Goal: Complete application form

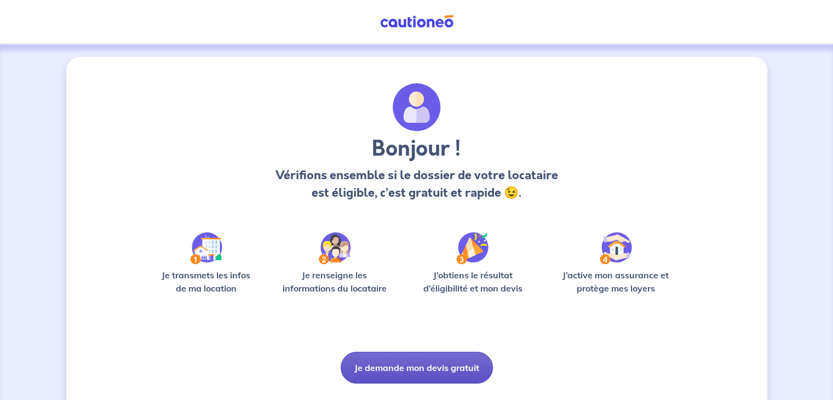
click at [413, 366] on button "Je demande mon devis gratuit" at bounding box center [417, 368] width 152 height 32
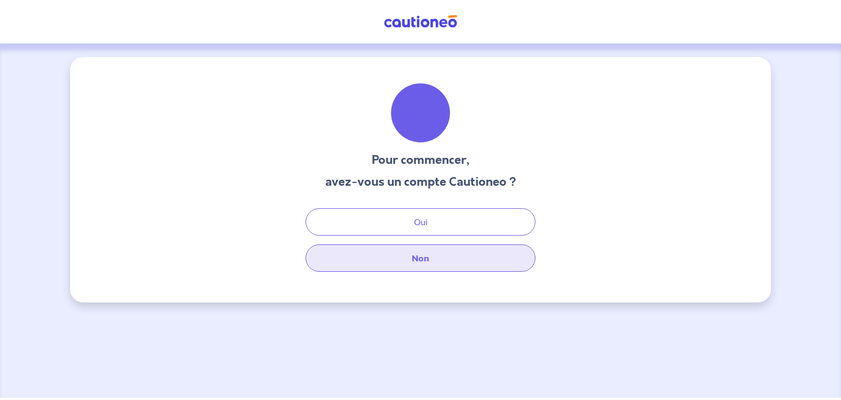
click at [432, 257] on button "Non" at bounding box center [421, 257] width 230 height 27
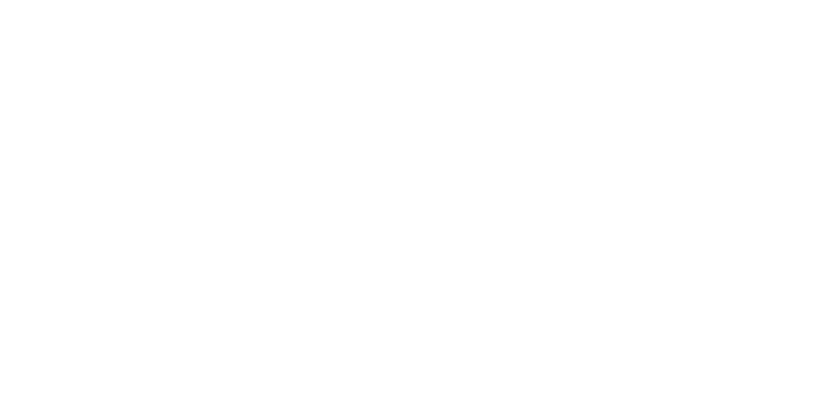
select select "FR"
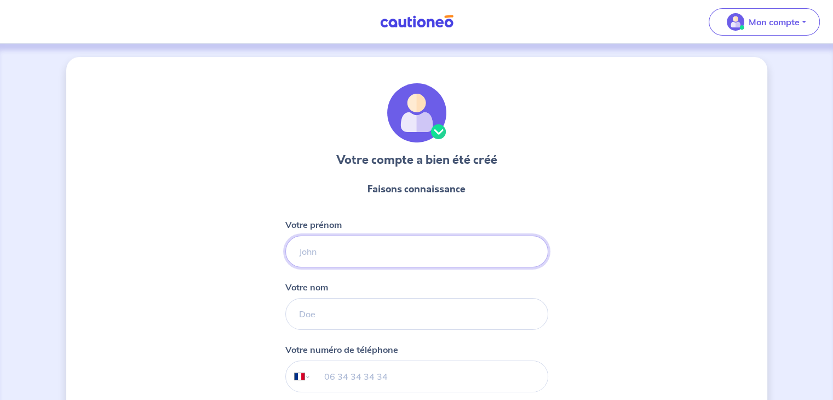
click at [312, 253] on input "Votre prénom" at bounding box center [416, 252] width 263 height 32
type input "[PERSON_NAME]"
click at [319, 312] on input "Votre nom" at bounding box center [416, 314] width 263 height 32
type input "Carré"
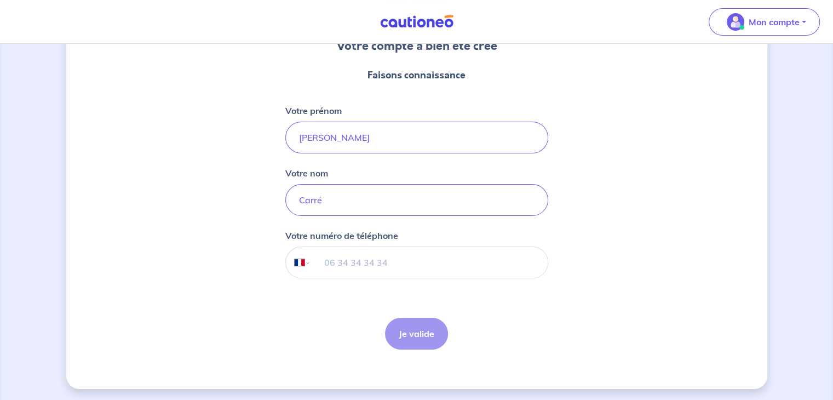
scroll to position [116, 0]
click at [326, 255] on input "tel" at bounding box center [429, 260] width 237 height 31
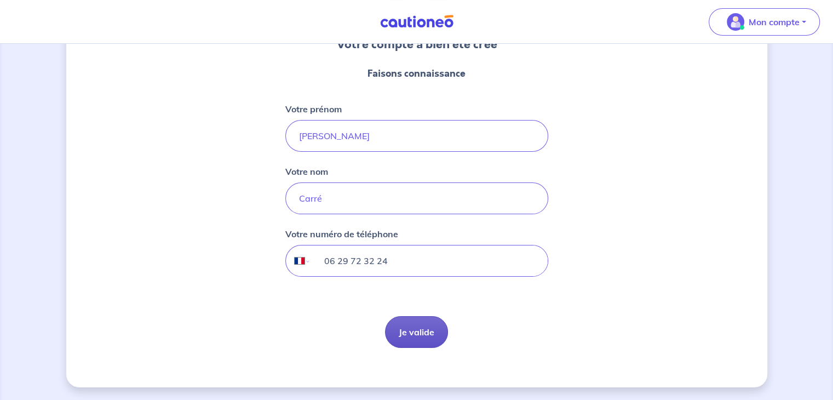
type input "06 29 72 32 24"
click at [424, 329] on button "Je valide" at bounding box center [416, 332] width 63 height 32
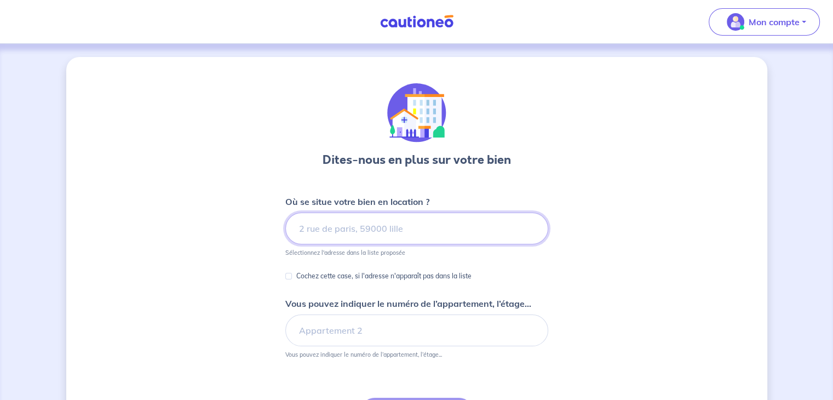
click at [349, 228] on input at bounding box center [416, 229] width 263 height 32
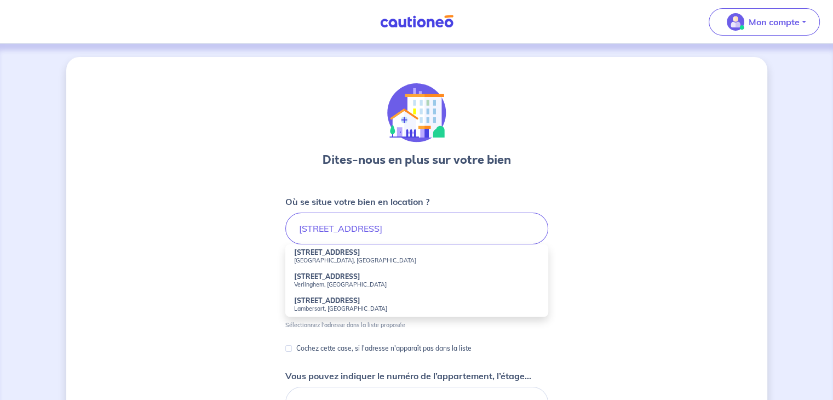
click at [340, 255] on strong "[STREET_ADDRESS]" at bounding box center [327, 252] width 66 height 8
type input "[STREET_ADDRESS]"
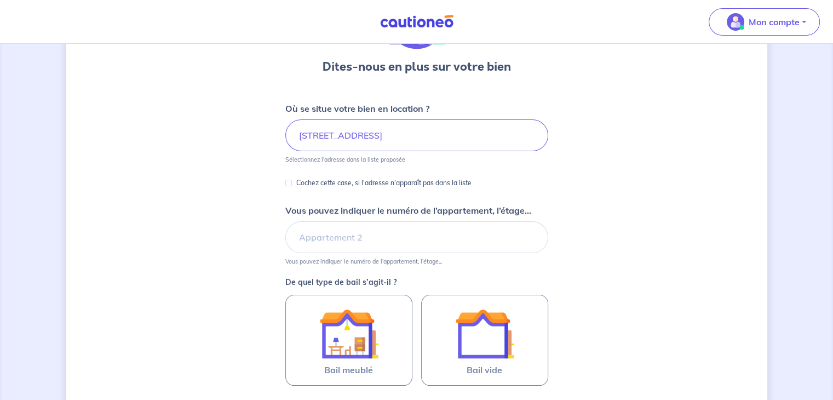
scroll to position [110, 0]
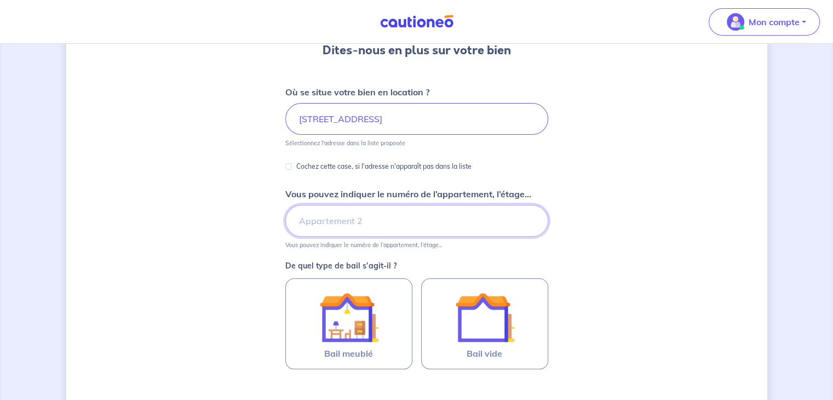
click at [313, 221] on input "Vous pouvez indiquer le numéro de l’appartement, l’étage..." at bounding box center [416, 221] width 263 height 32
click at [313, 221] on input "E1 024" at bounding box center [416, 221] width 263 height 32
type input "E1 - 024"
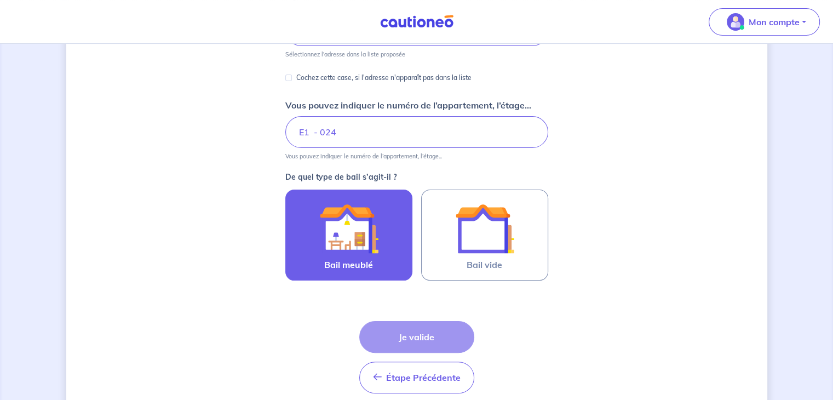
scroll to position [219, 0]
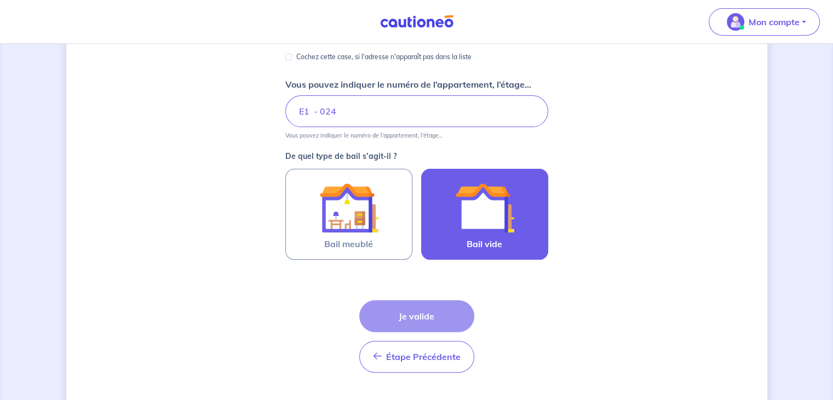
click at [484, 223] on img at bounding box center [484, 207] width 59 height 59
click at [0, 0] on input "Bail vide" at bounding box center [0, 0] width 0 height 0
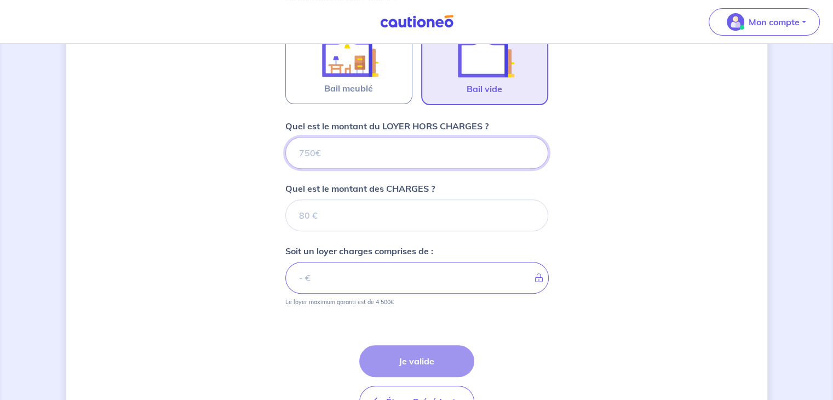
scroll to position [443, 0]
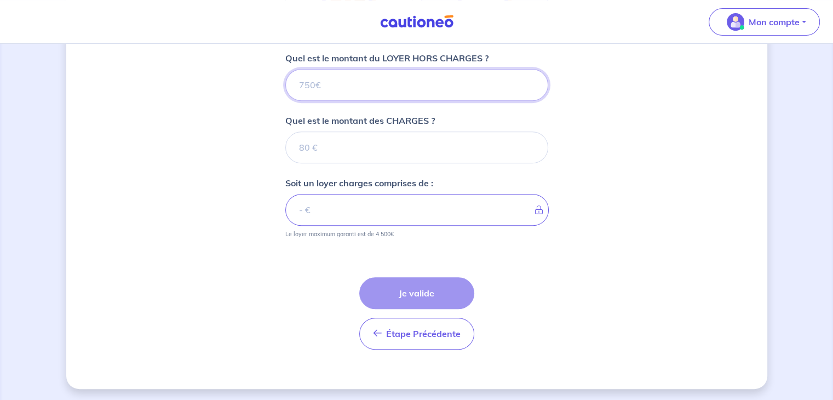
click at [298, 81] on input "Quel est le montant du LOYER HORS CHARGES ?" at bounding box center [416, 85] width 263 height 32
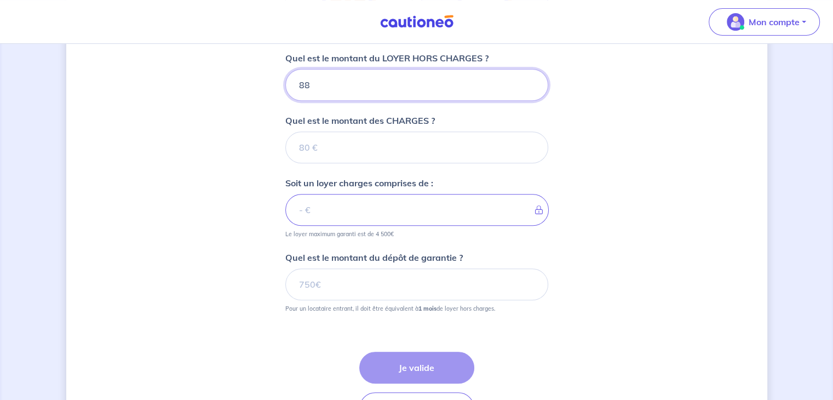
type input "887"
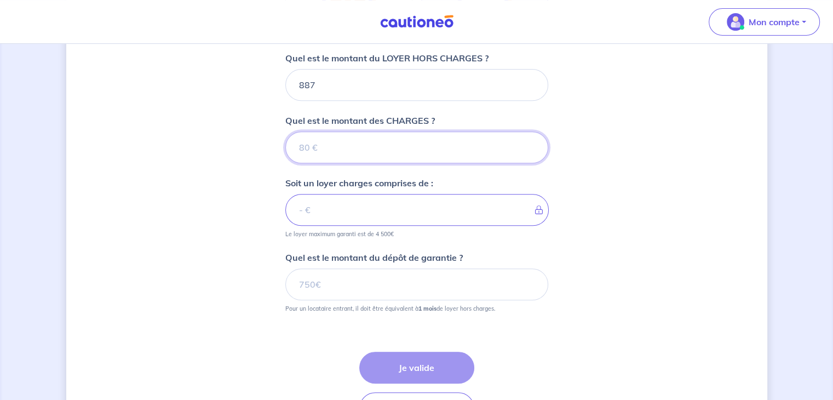
click at [299, 146] on input "Quel est le montant des CHARGES ?" at bounding box center [416, 147] width 263 height 32
type input "70"
type input "957"
type input "70"
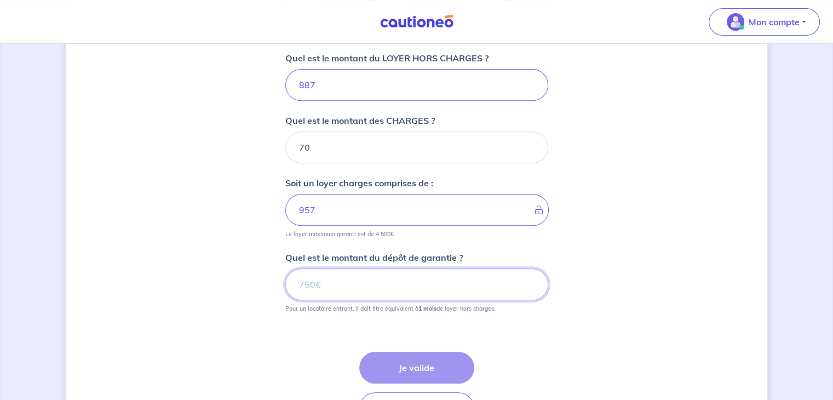
drag, startPoint x: 325, startPoint y: 281, endPoint x: 265, endPoint y: 272, distance: 60.9
click at [269, 272] on div "Dites-nous en plus sur votre bien Où se situe votre bien en location ? [STREET_…" at bounding box center [416, 38] width 701 height 849
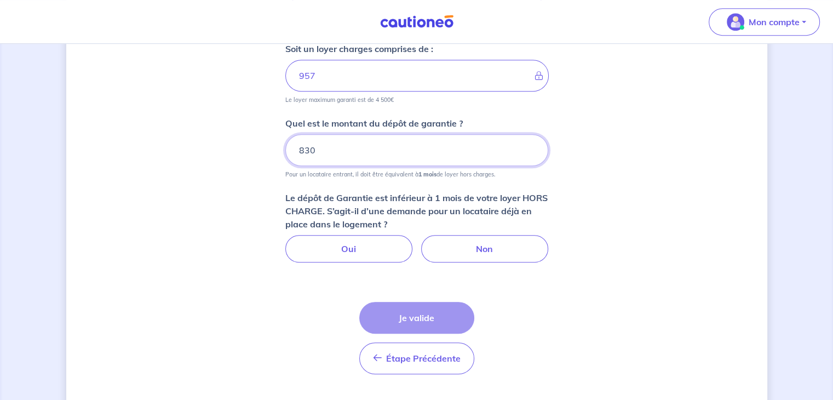
scroll to position [601, 0]
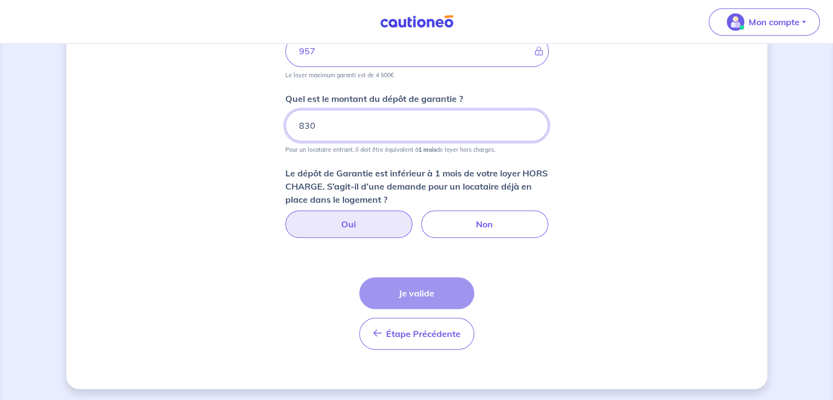
type input "830"
click at [329, 227] on label "Oui" at bounding box center [348, 223] width 127 height 27
click at [413, 217] on input "Oui" at bounding box center [416, 213] width 7 height 7
radio input "true"
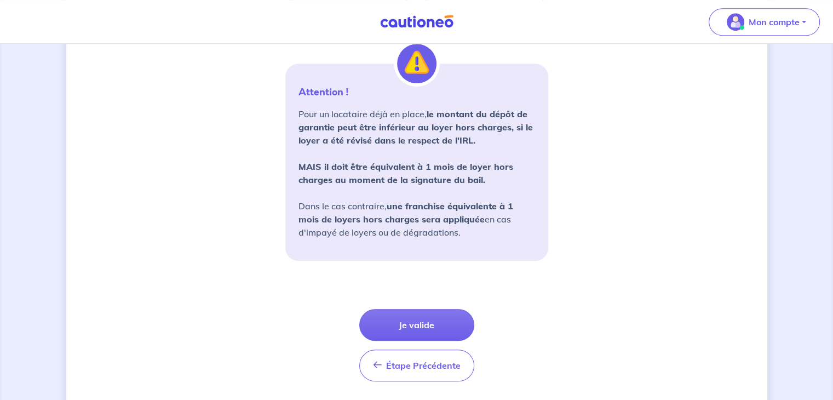
scroll to position [847, 0]
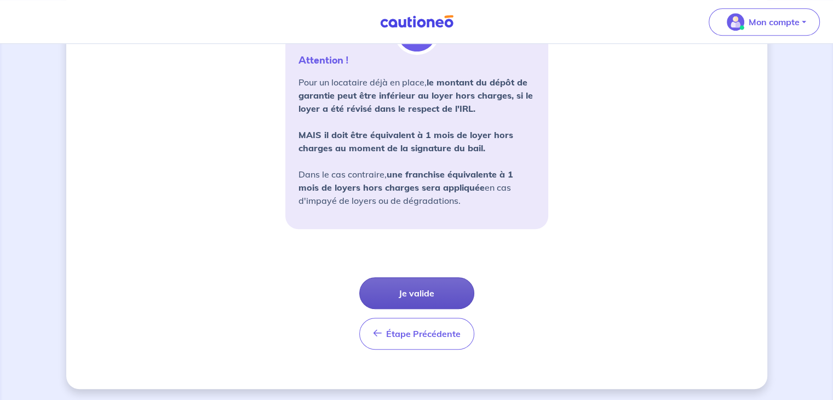
click at [423, 290] on button "Je valide" at bounding box center [416, 293] width 115 height 32
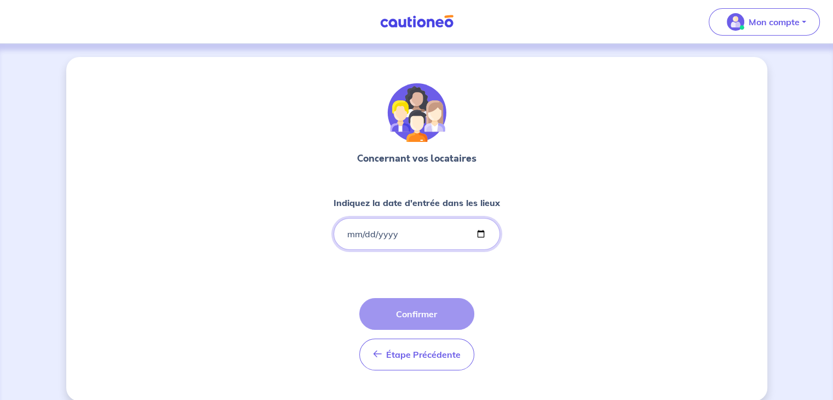
click at [342, 228] on input "Indiquez la date d'entrée dans les lieux" at bounding box center [417, 234] width 167 height 32
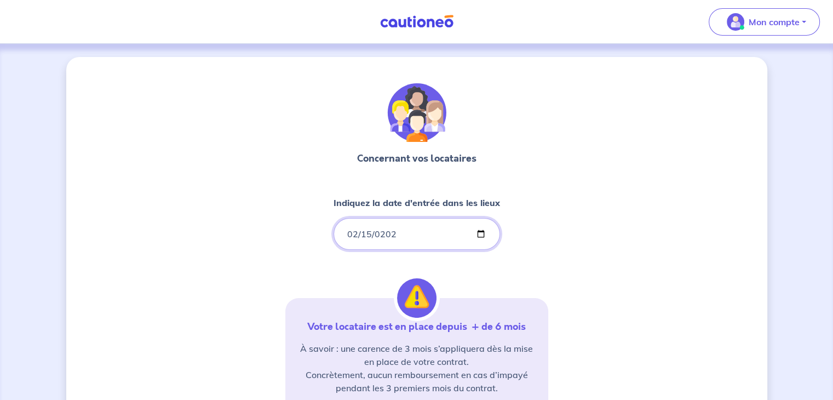
type input "[DATE]"
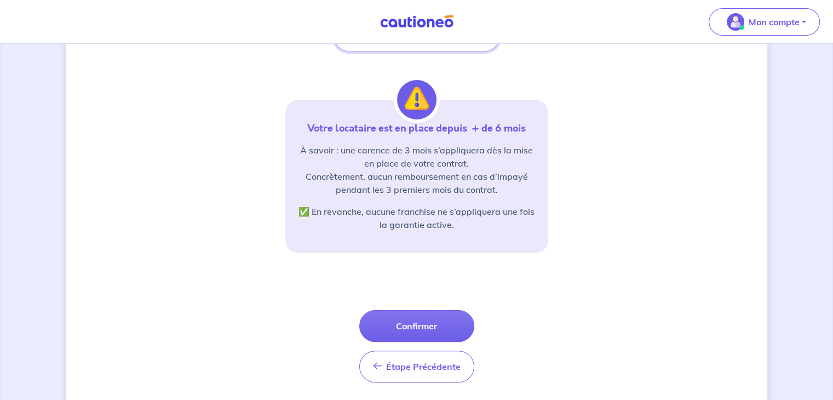
scroll to position [224, 0]
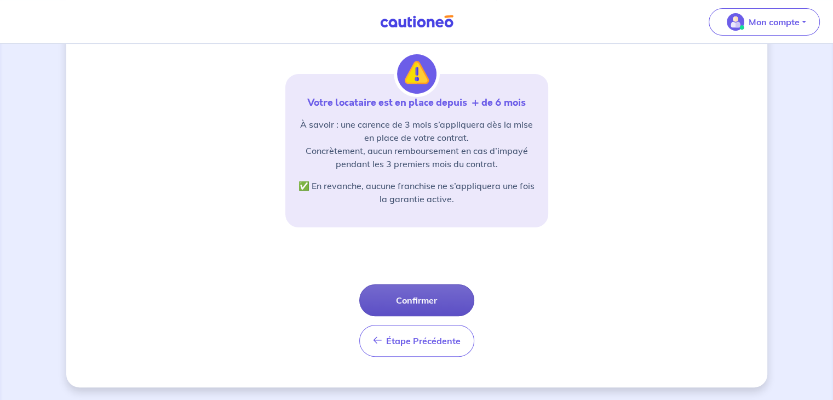
click at [424, 296] on button "Confirmer" at bounding box center [416, 300] width 115 height 32
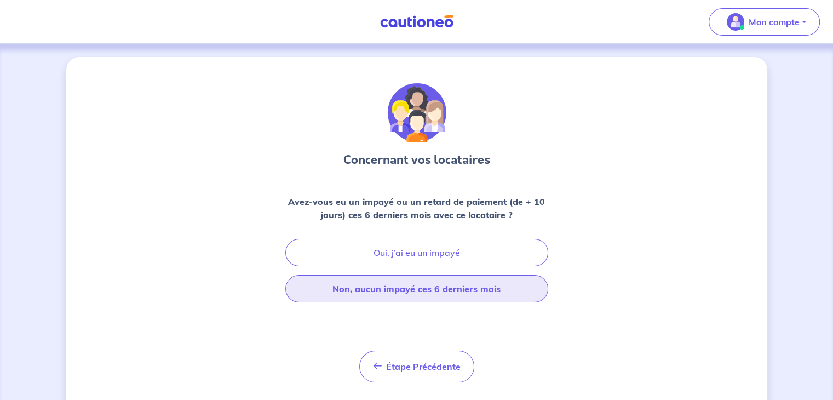
click at [423, 290] on button "Non, aucun impayé ces 6 derniers mois" at bounding box center [416, 288] width 263 height 27
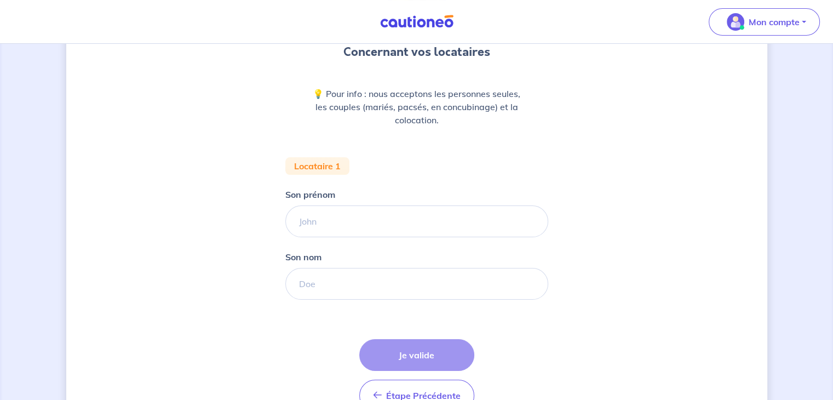
scroll to position [110, 0]
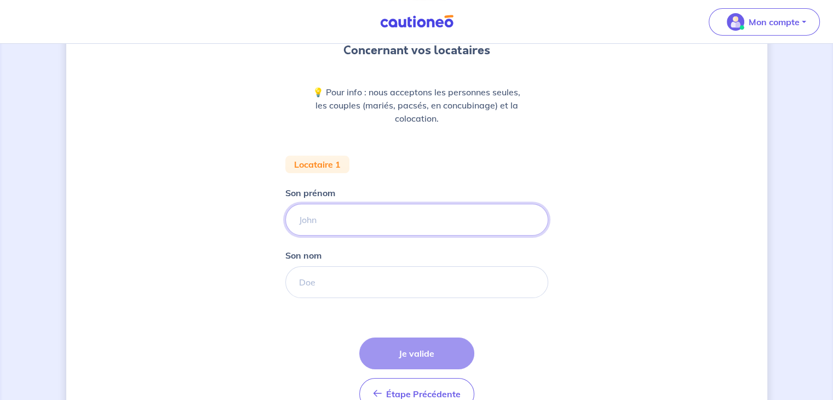
click at [342, 211] on input "Son prénom" at bounding box center [416, 220] width 263 height 32
type input "Valériane"
click at [331, 279] on input "Son nom" at bounding box center [416, 282] width 263 height 32
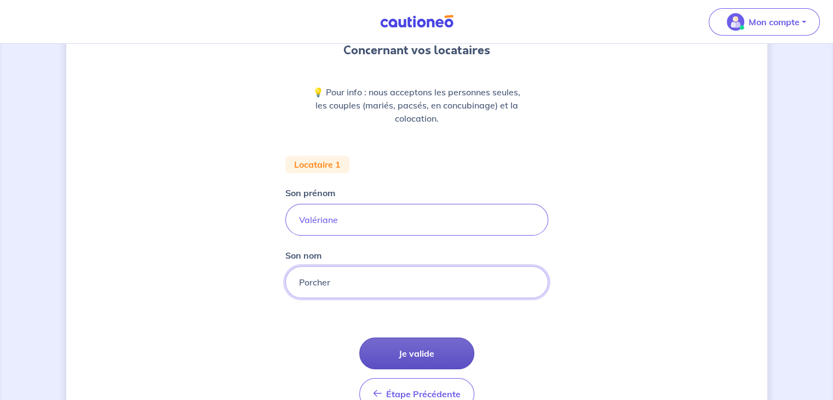
type input "Porcher"
click at [416, 353] on button "Je valide" at bounding box center [416, 353] width 115 height 32
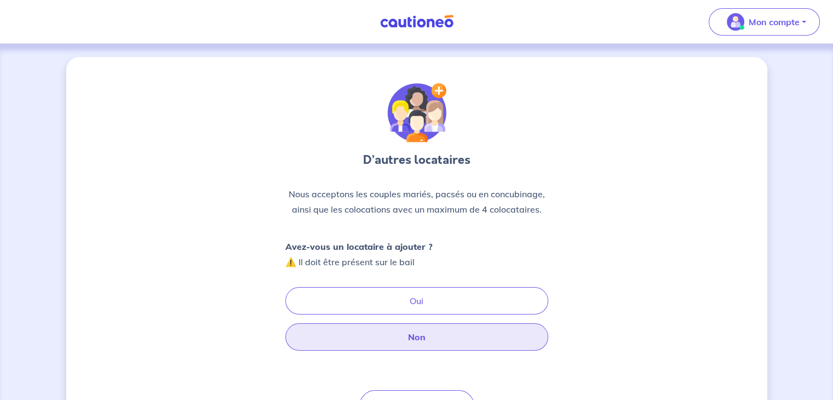
click at [405, 340] on button "Non" at bounding box center [416, 336] width 263 height 27
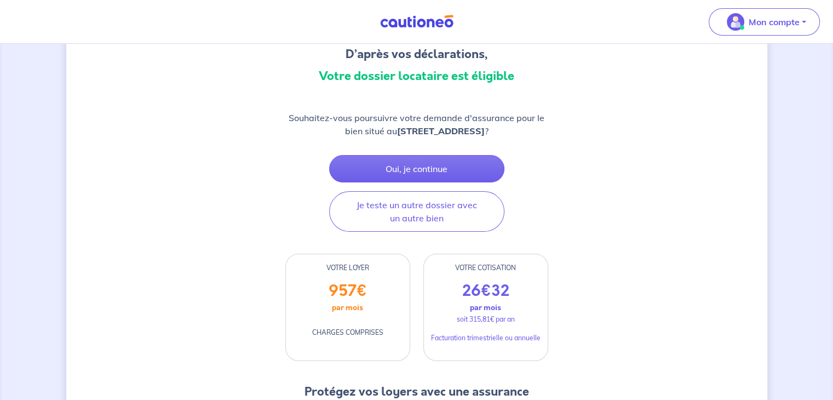
scroll to position [110, 0]
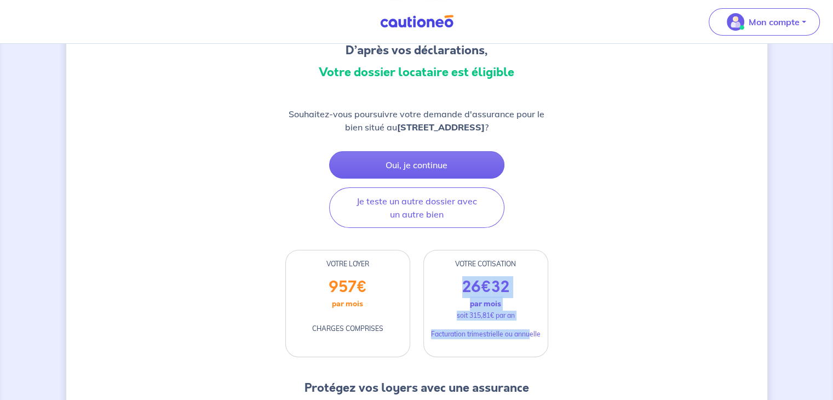
drag, startPoint x: 456, startPoint y: 295, endPoint x: 528, endPoint y: 330, distance: 80.6
click at [528, 330] on div "26 € 32 par mois soit 315,81€ par an Facturation trimestrielle ou annuelle" at bounding box center [486, 317] width 124 height 79
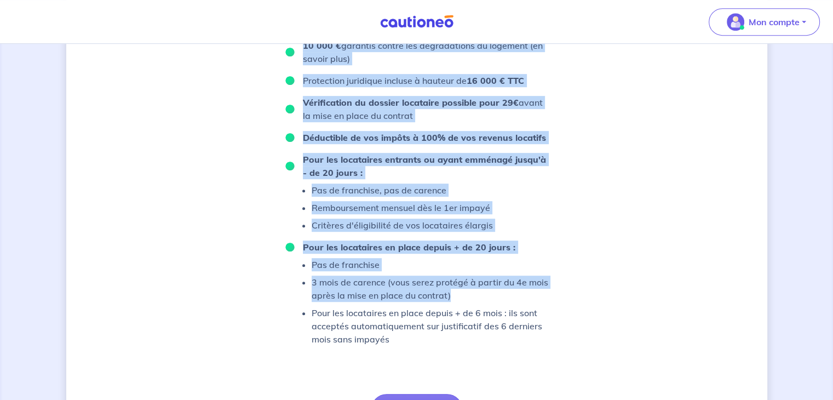
scroll to position [548, 0]
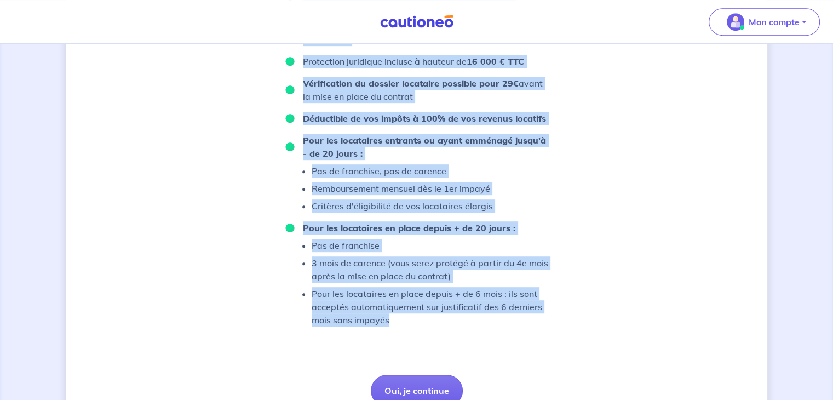
drag, startPoint x: 269, startPoint y: 177, endPoint x: 491, endPoint y: 335, distance: 272.3
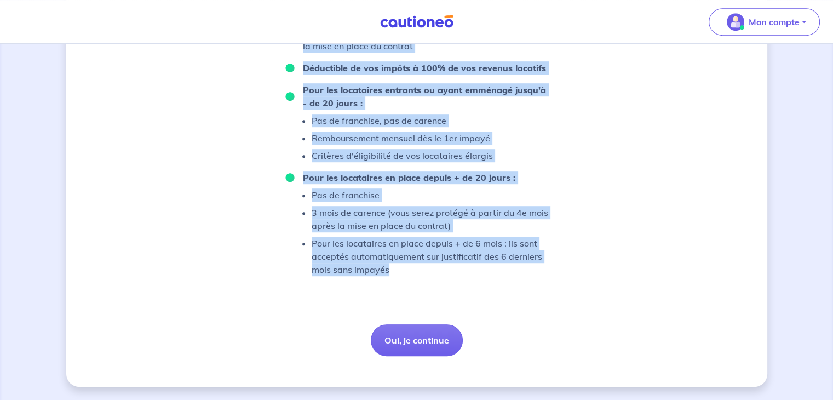
scroll to position [611, 0]
copy ul "96 000 € de loyers impayés garantis, durée illimitée 10 000 € garantis contre l…"
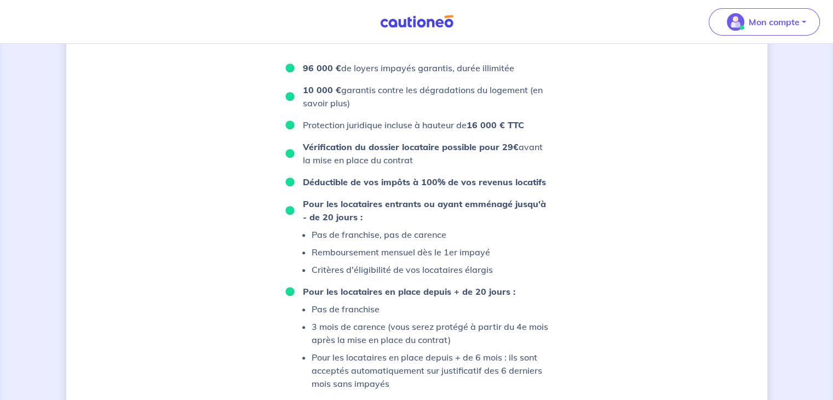
scroll to position [392, 0]
